Goal: Register for event/course: Register for event/course

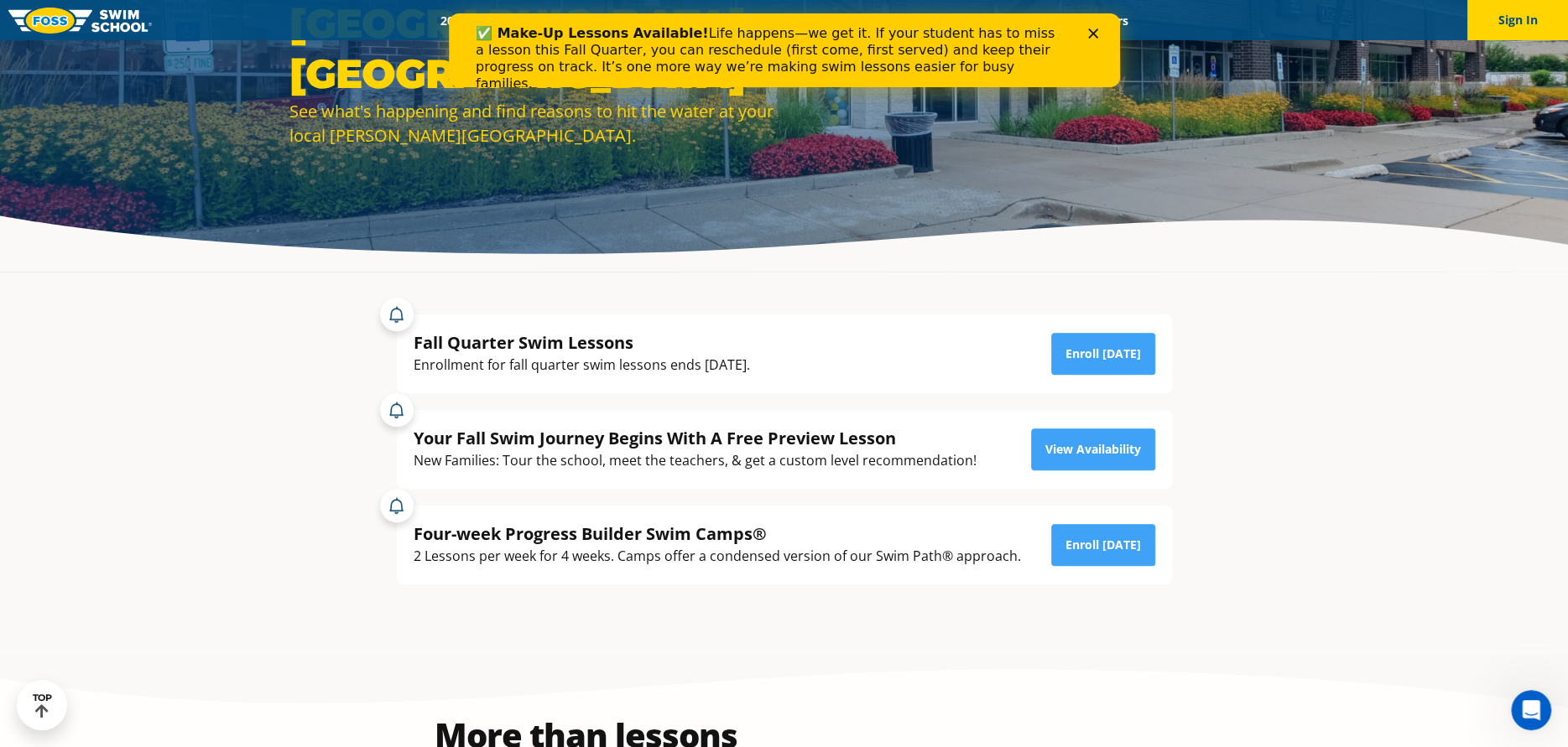
click at [1088, 37] on polygon "Close" at bounding box center [1093, 34] width 10 height 10
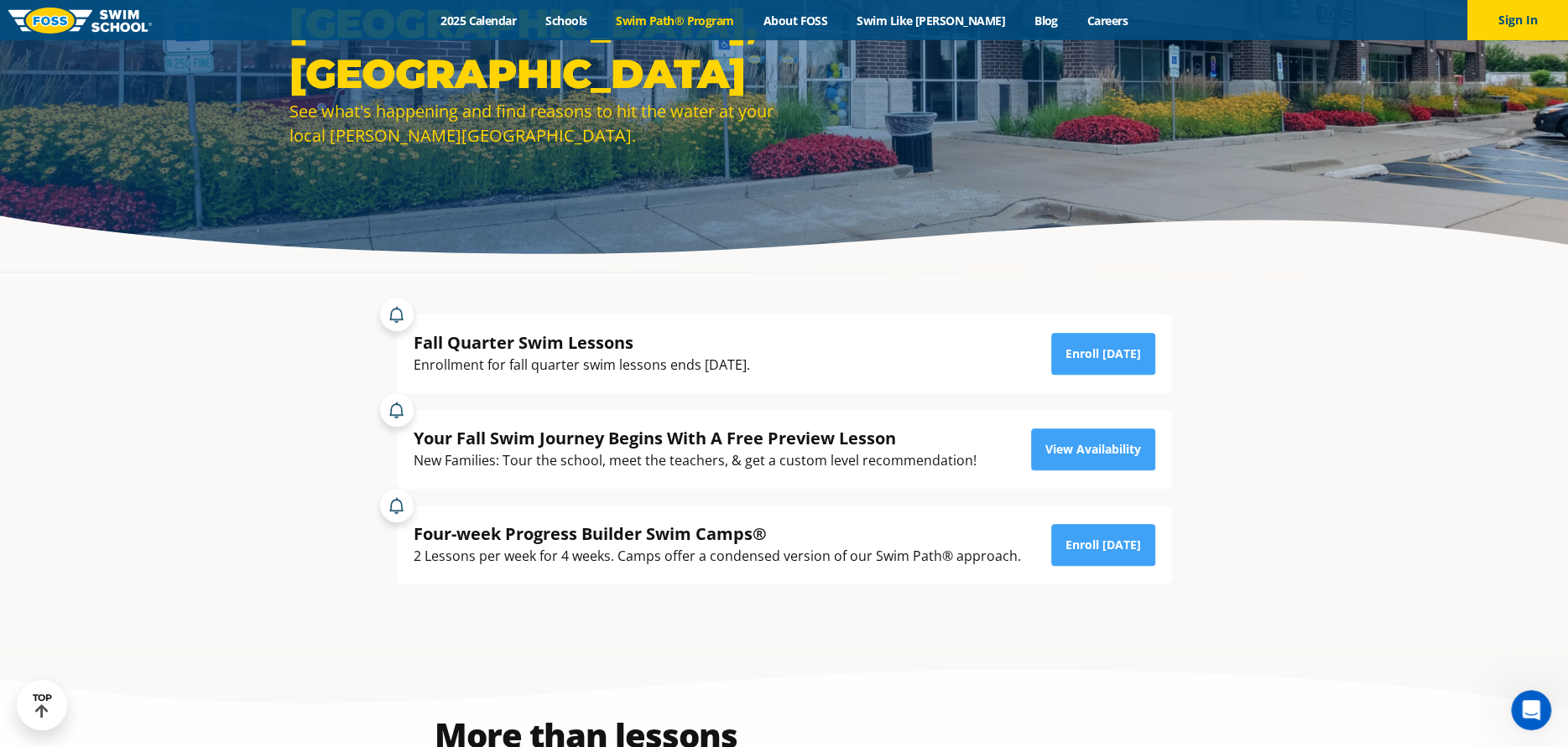
click at [685, 23] on link "Swim Path® Program" at bounding box center [674, 21] width 146 height 16
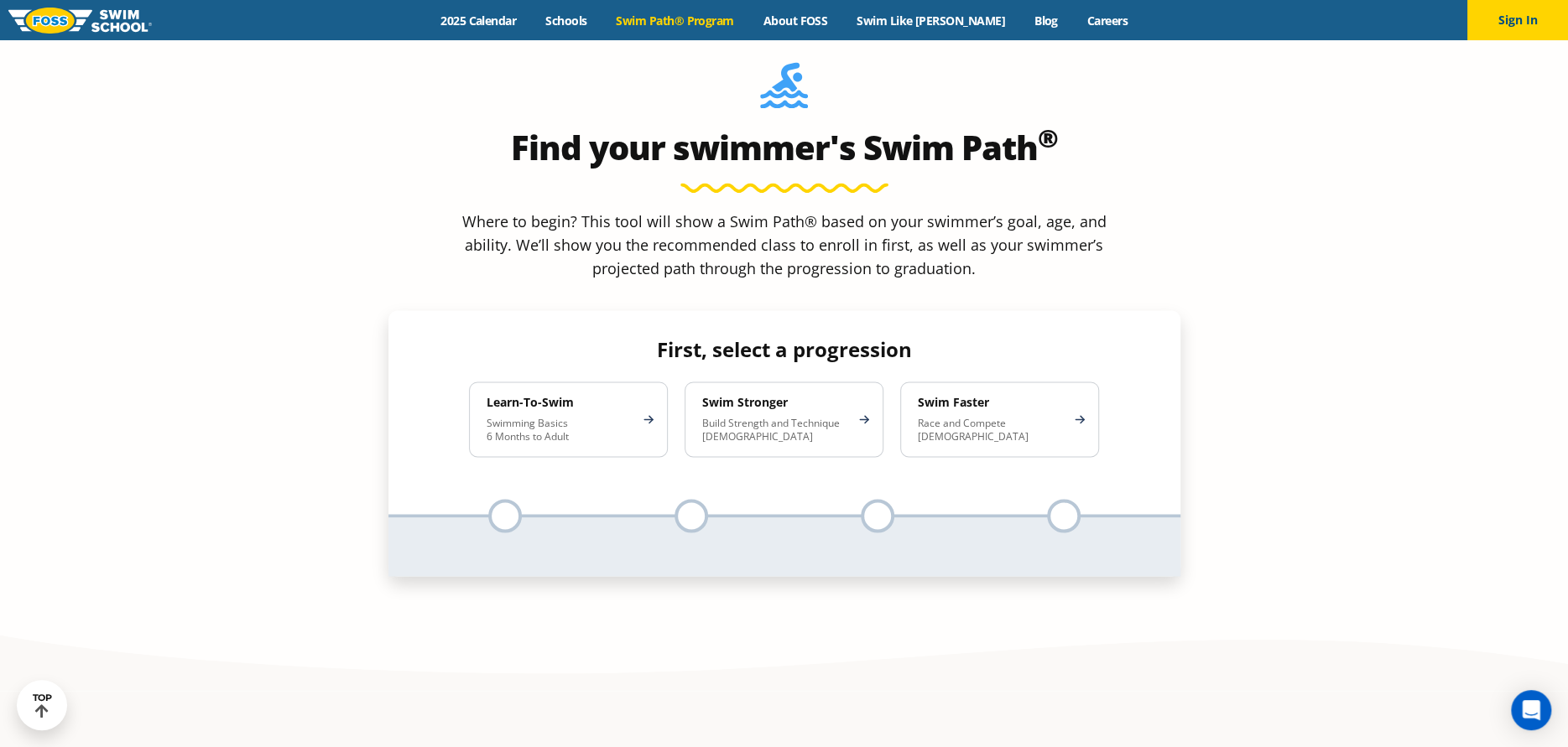
scroll to position [1594, 0]
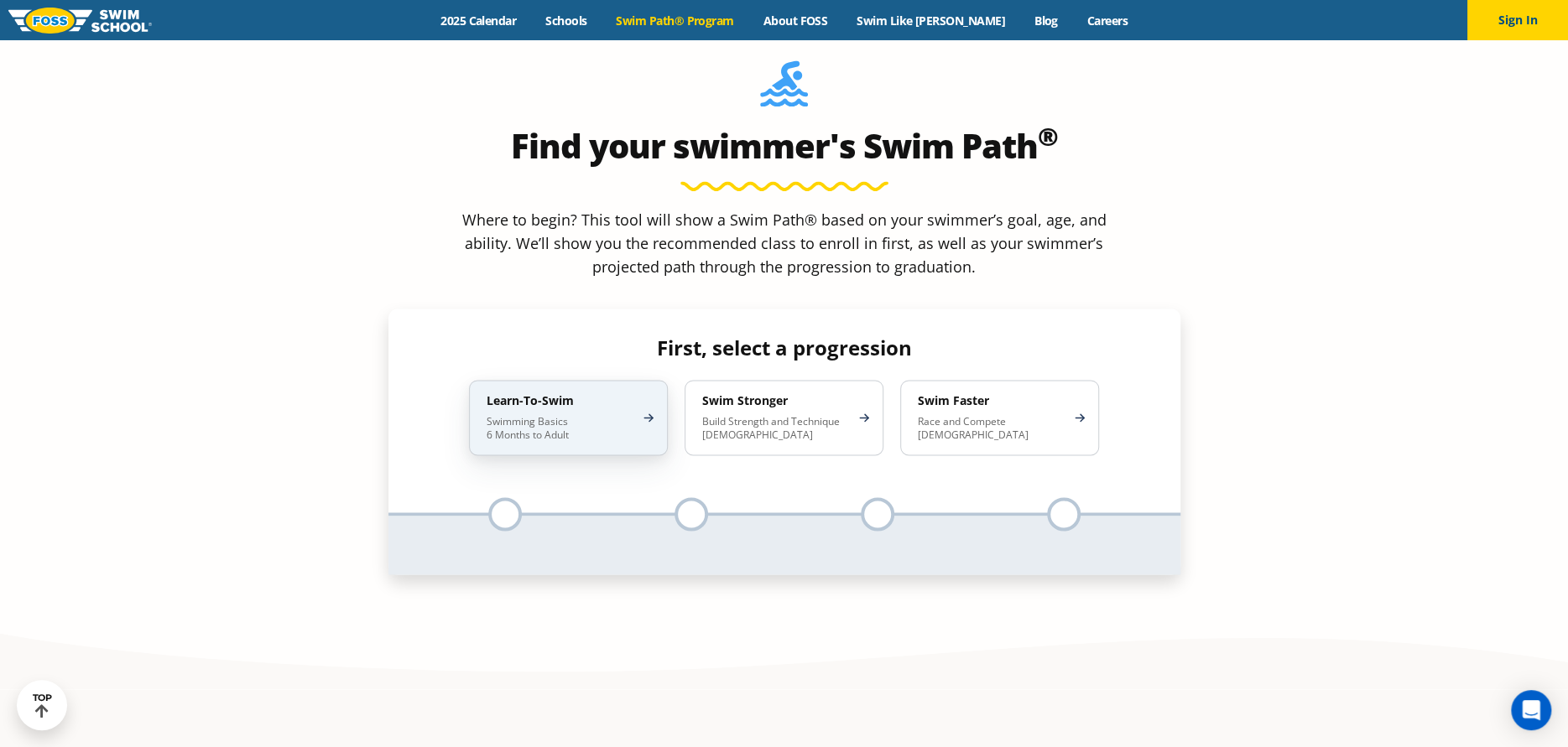
click at [539, 415] on p "Swimming Basics 6 Months to Adult" at bounding box center [560, 428] width 146 height 27
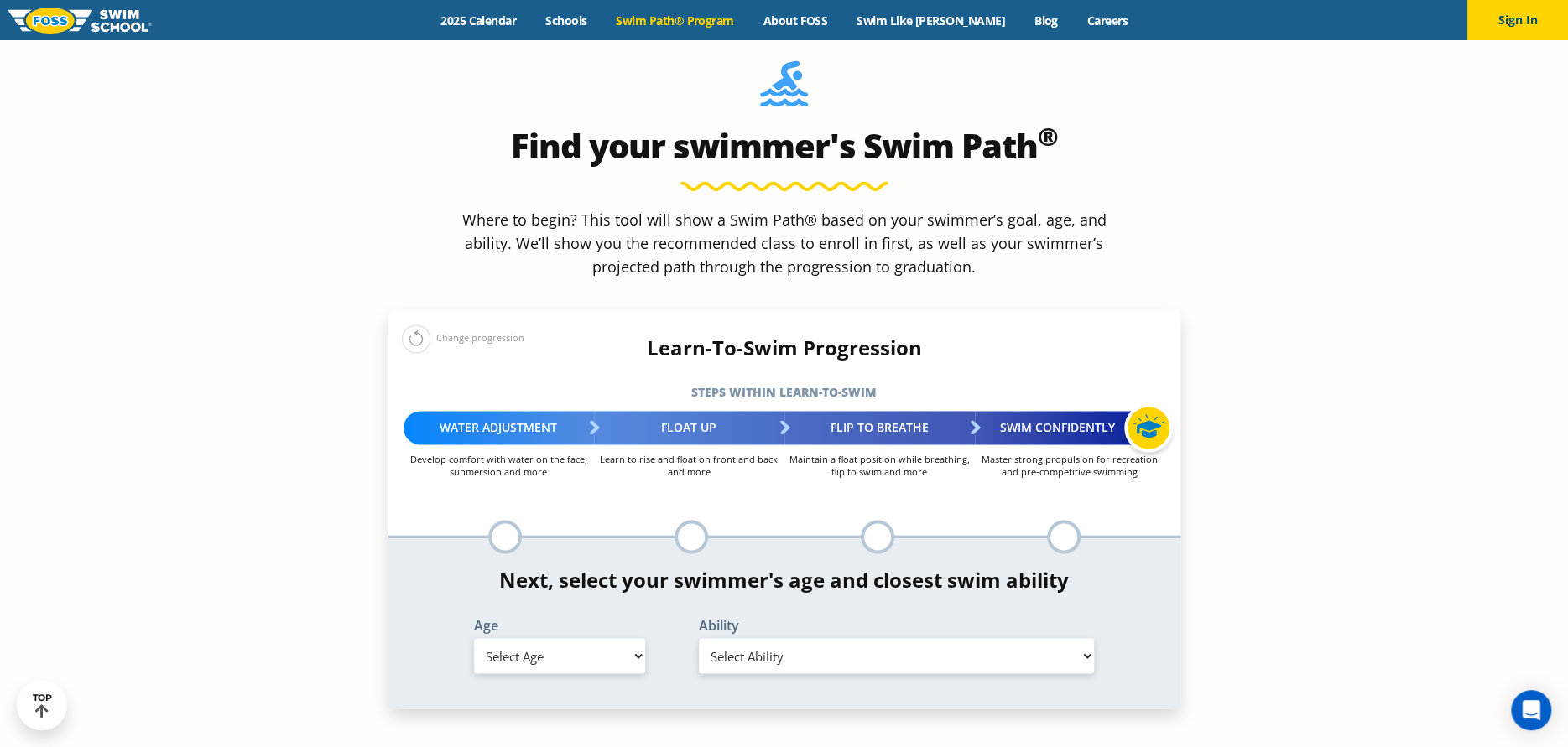
click at [562, 638] on select "Select Age 6 months - 1 year 1 year 2 years 3 years 4 years 5 years 6 years 7 y…" at bounding box center [560, 655] width 171 height 35
select select "adult-18-years-"
click at [474, 638] on select "Select Age 6 months - 1 year 1 year 2 years 3 years 4 years 5 years 6 years 7 y…" at bounding box center [560, 655] width 171 height 35
click at [753, 638] on select "Select Ability First in-water experience When in the water reliant on a life ja…" at bounding box center [898, 655] width 396 height 35
select select "adult-18-years--when-in-the-water-reliant-on-a-life-jacket-or-floatation-device"
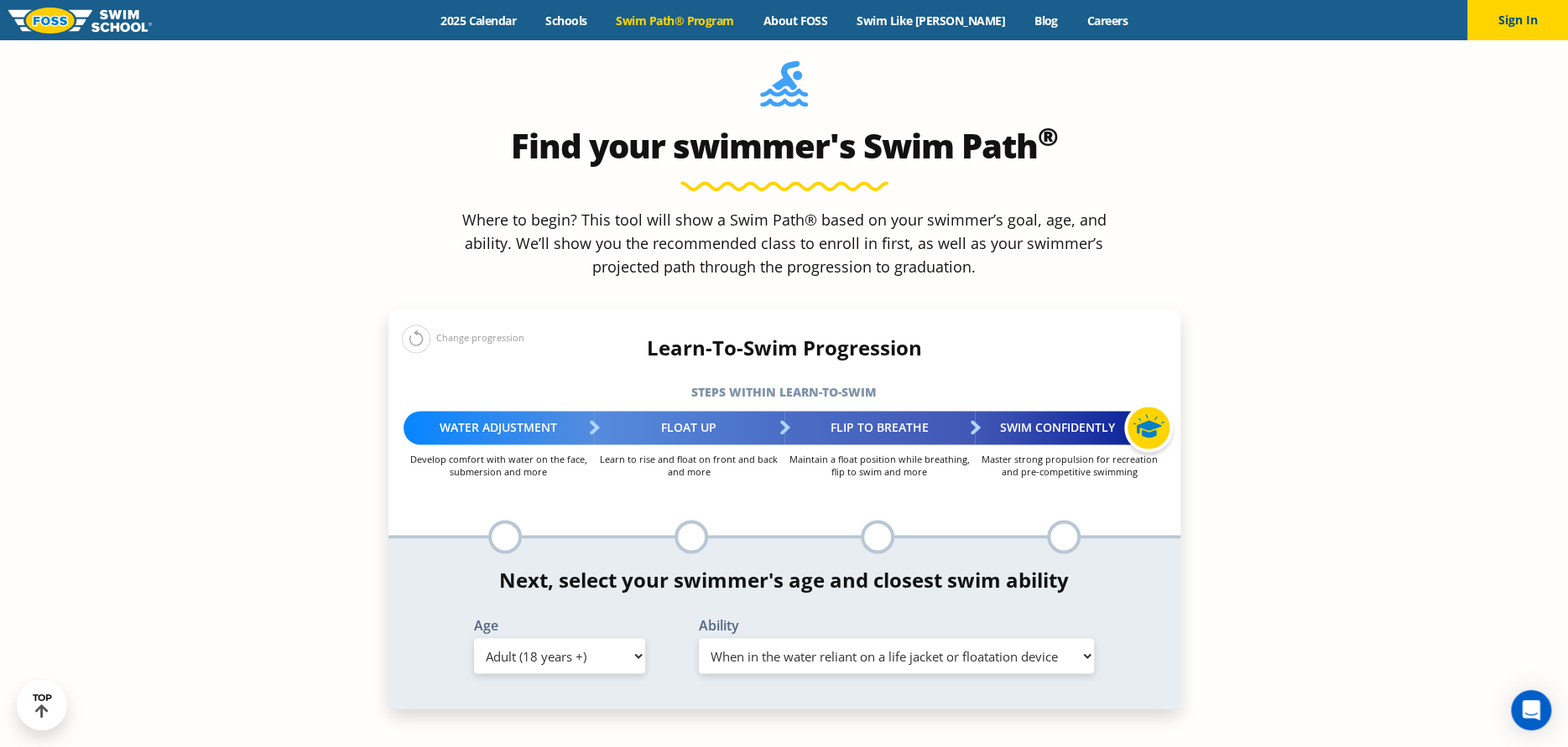
click at [699, 638] on select "Select Ability First in-water experience When in the water reliant on a life ja…" at bounding box center [898, 655] width 396 height 35
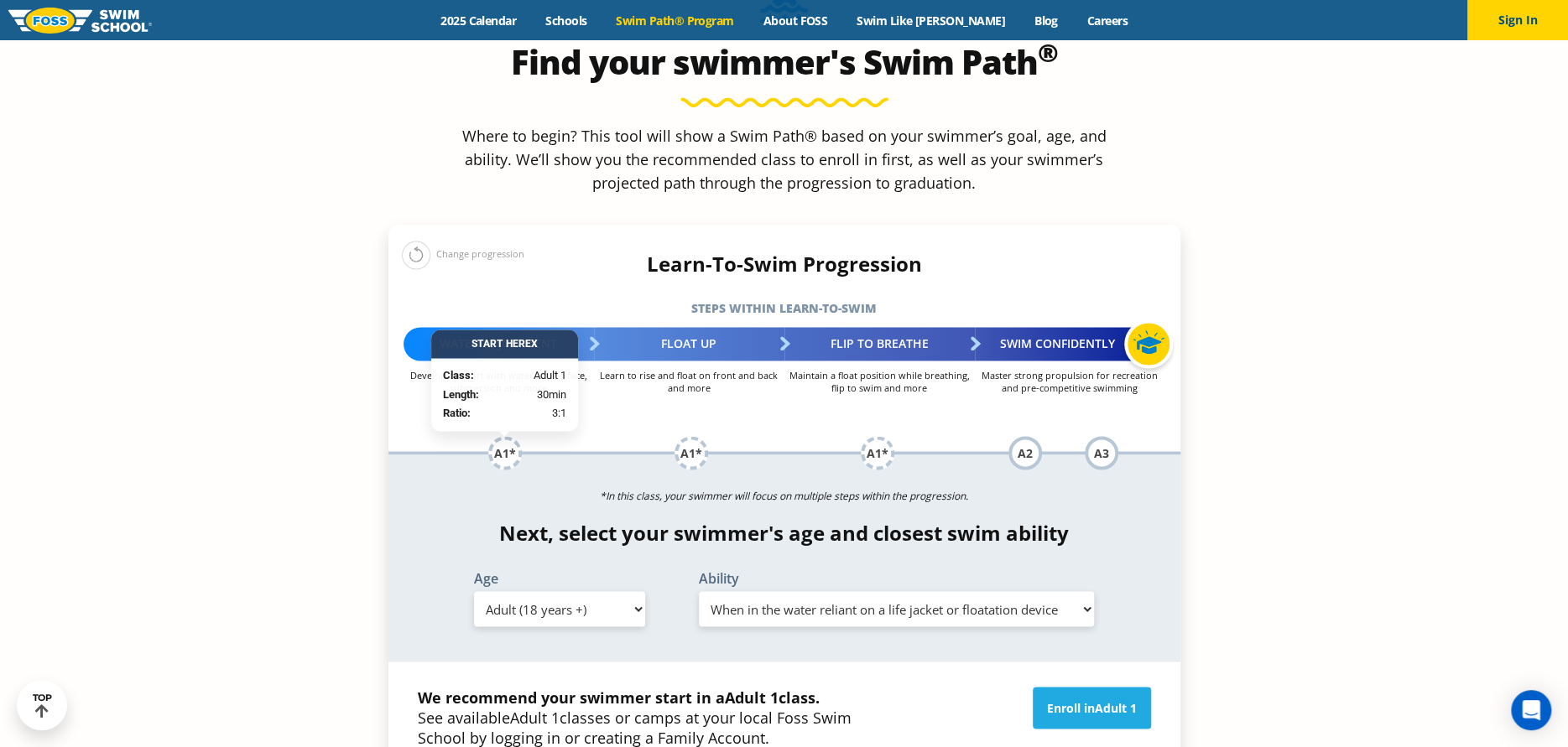
scroll to position [1762, 0]
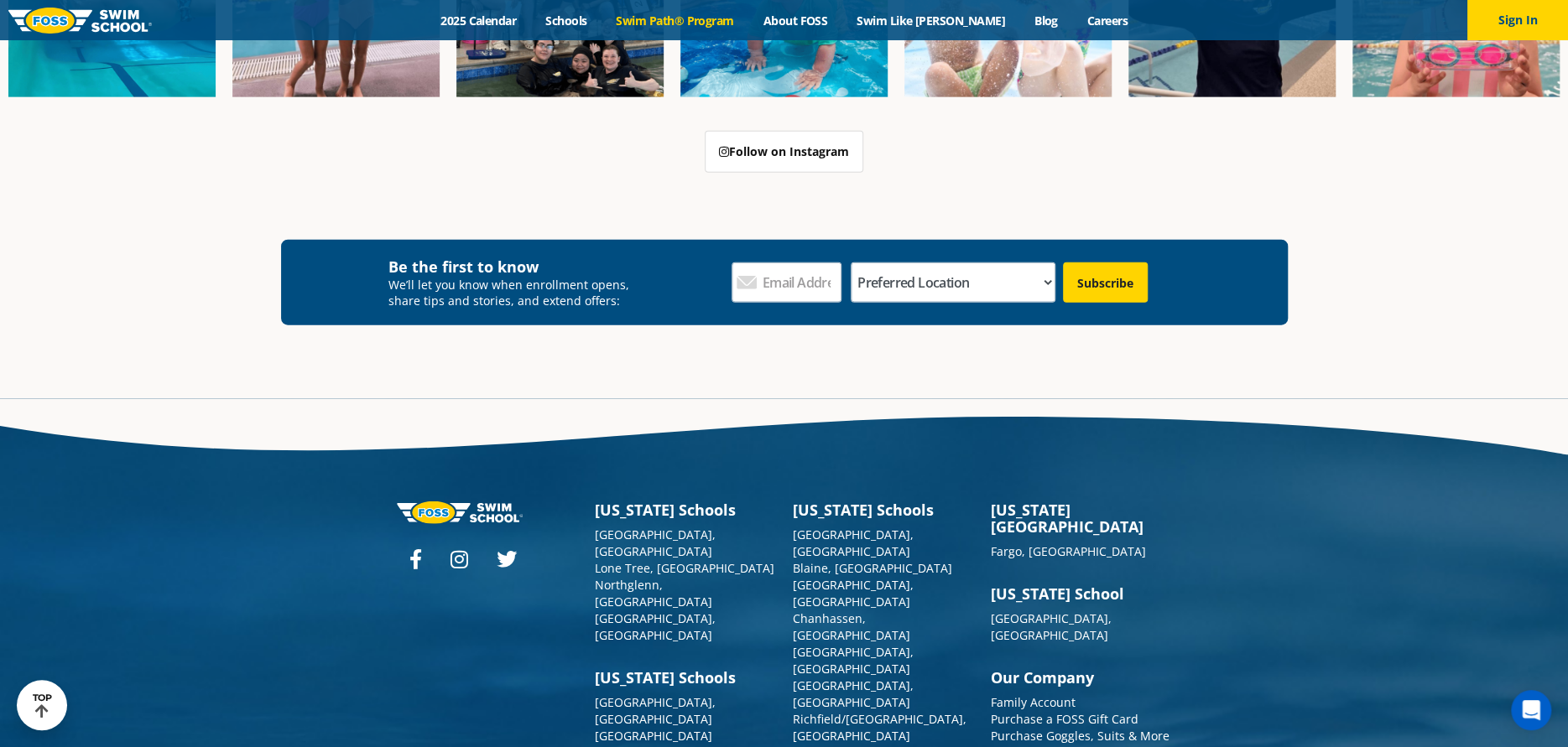
scroll to position [6859, 0]
